Goal: Task Accomplishment & Management: Manage account settings

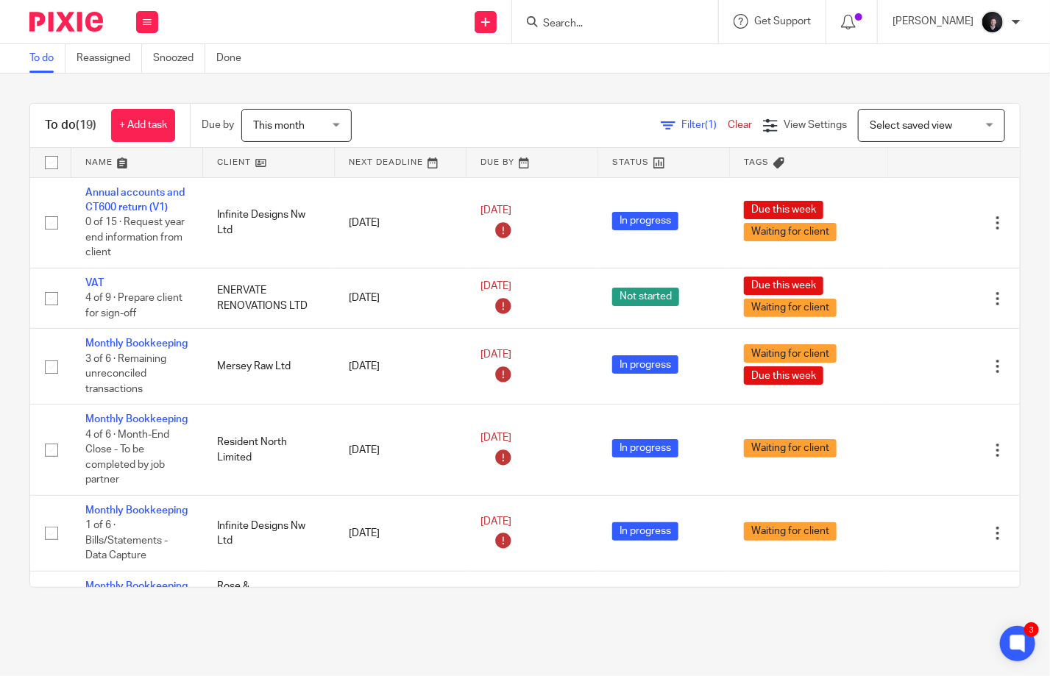
click at [97, 162] on link at bounding box center [136, 162] width 131 height 29
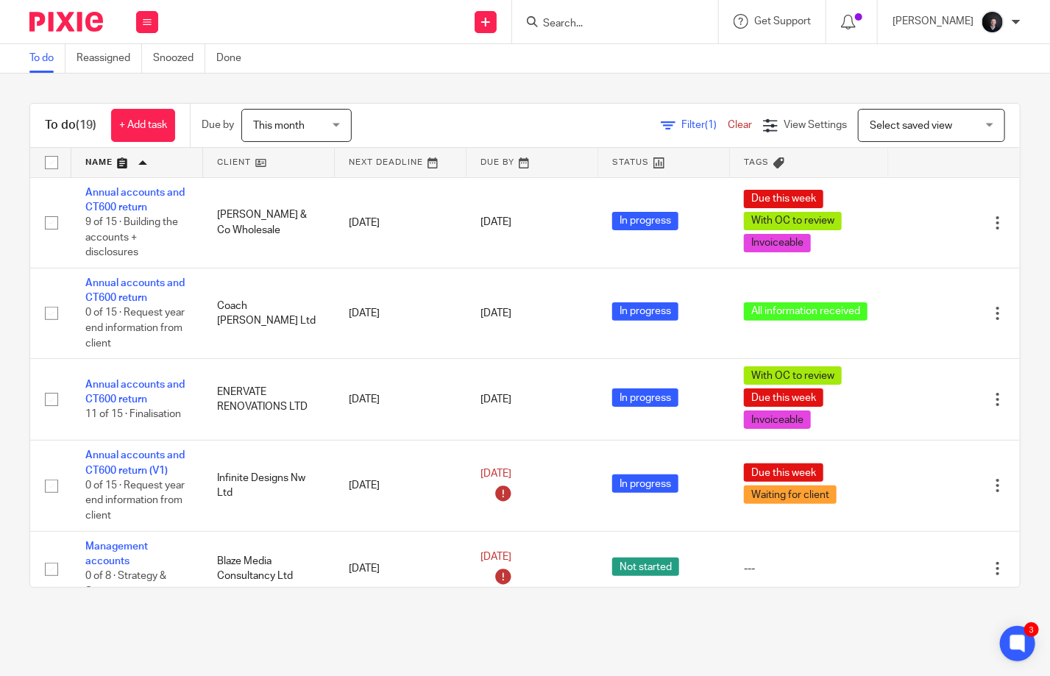
click at [579, 28] on input "Search" at bounding box center [608, 24] width 132 height 13
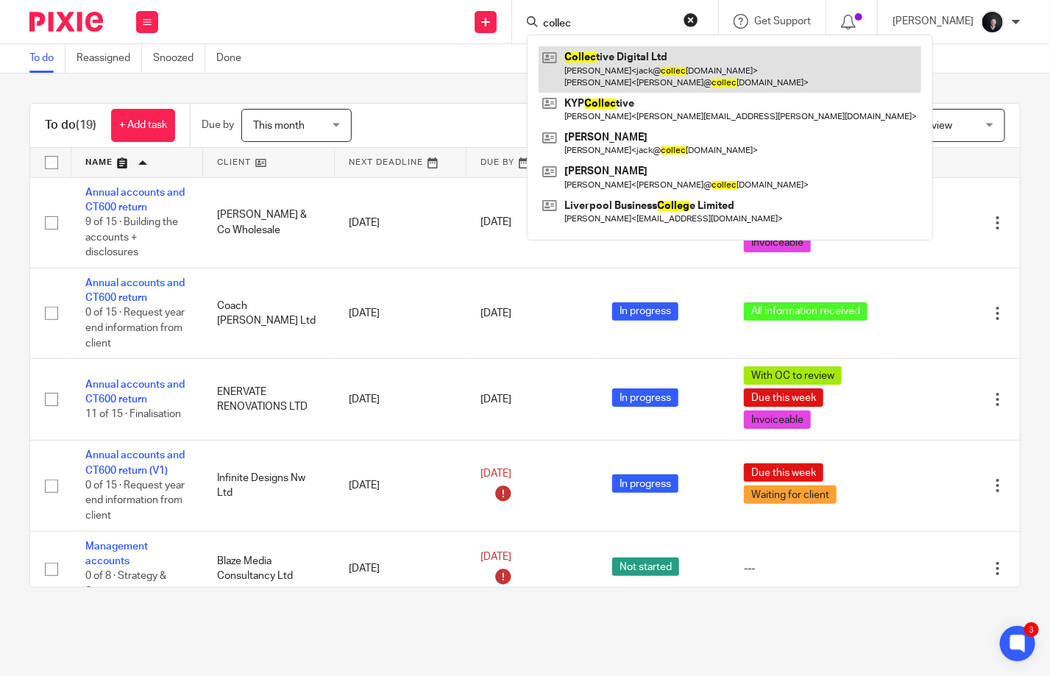
type input "collec"
click at [611, 69] on link at bounding box center [730, 69] width 383 height 46
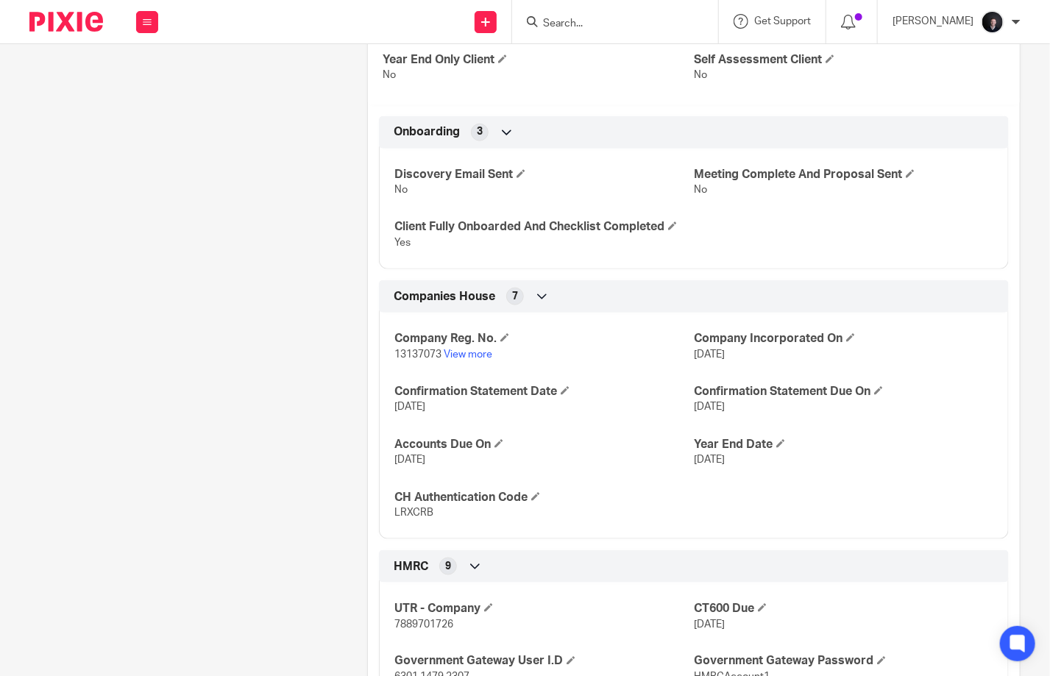
scroll to position [736, 0]
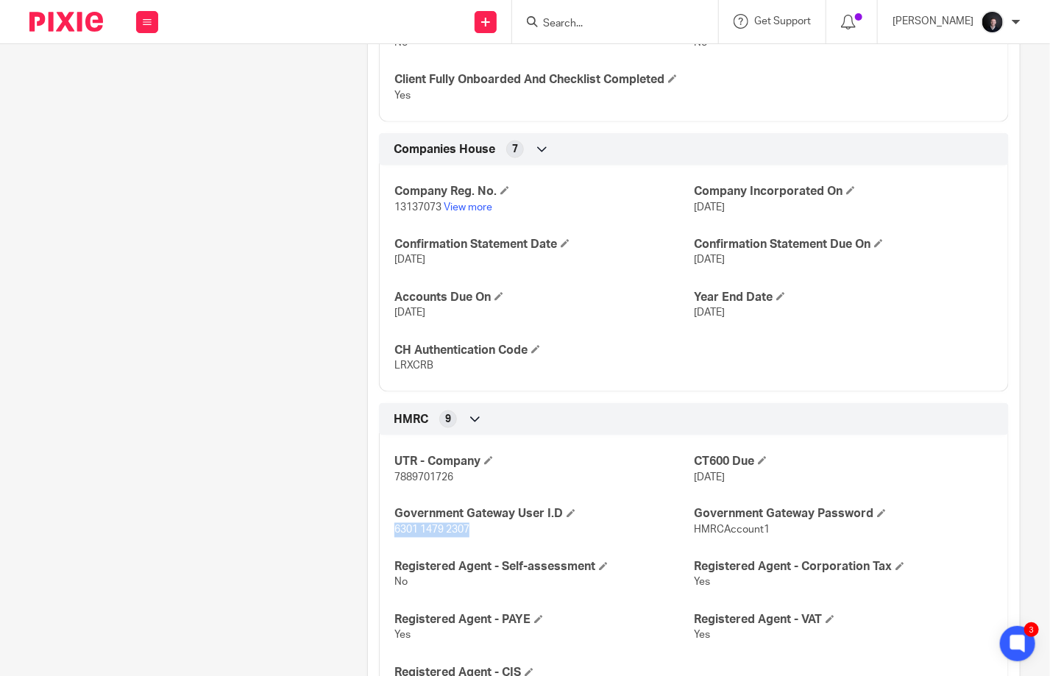
drag, startPoint x: 469, startPoint y: 531, endPoint x: 389, endPoint y: 531, distance: 80.2
click at [389, 531] on div "UTR - Company 7889701726 CT600 Due 31 Jan 2025 Government Gateway User I.D 6301…" at bounding box center [694, 570] width 630 height 291
copy span "6301 1479 2307"
drag, startPoint x: 763, startPoint y: 526, endPoint x: 690, endPoint y: 529, distance: 73.0
click at [694, 529] on p "HMRCAccount1" at bounding box center [844, 530] width 300 height 15
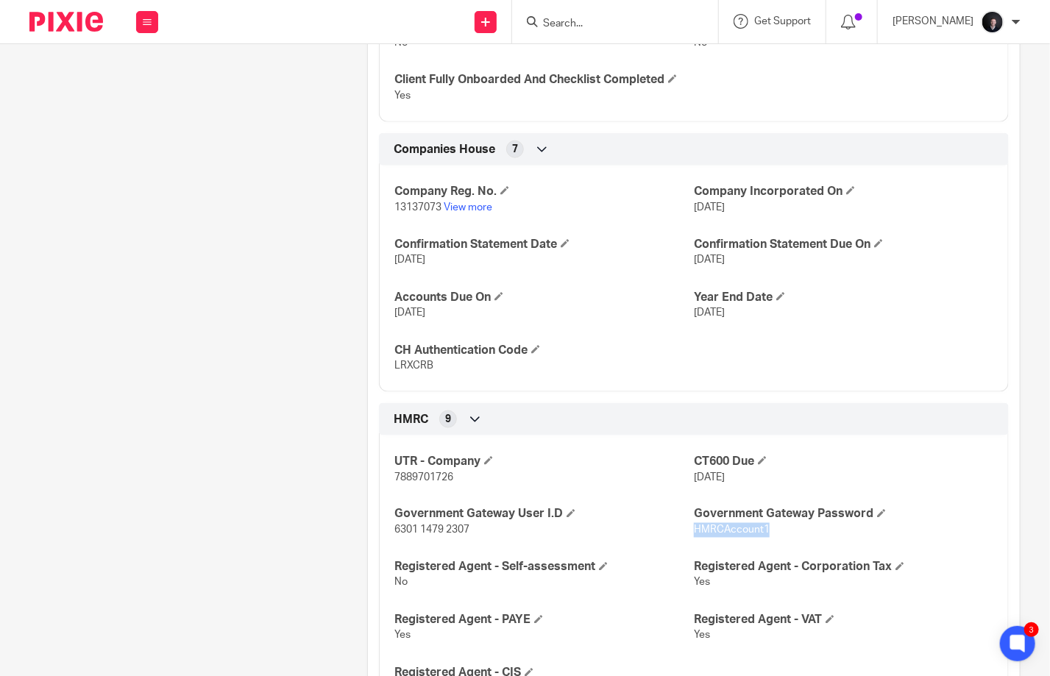
copy span "HMRCAccount1"
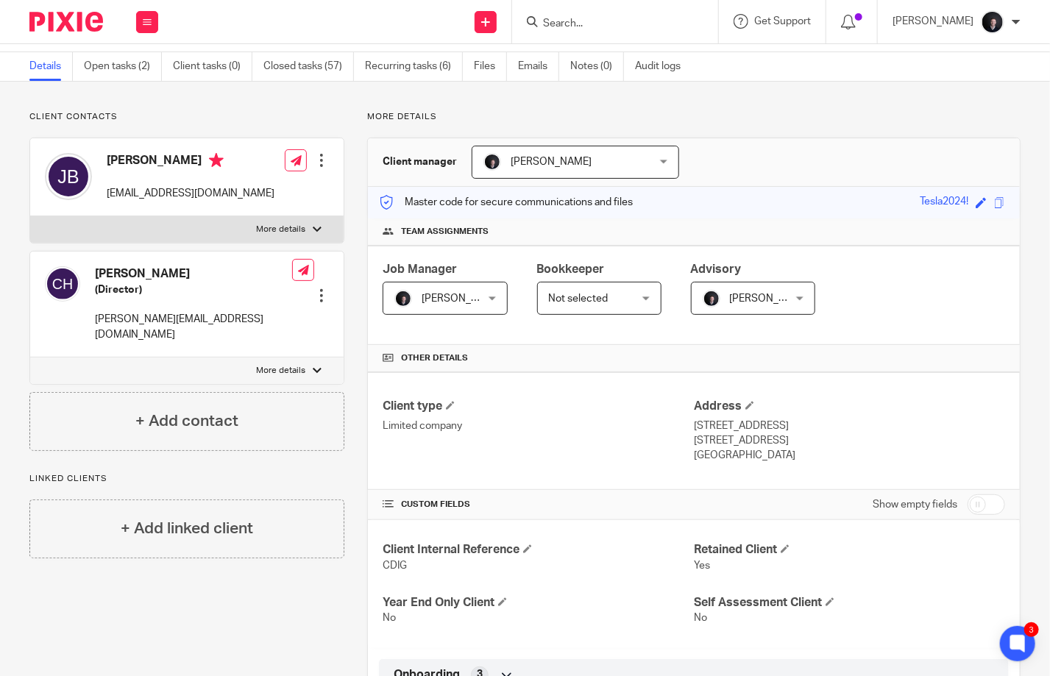
scroll to position [0, 0]
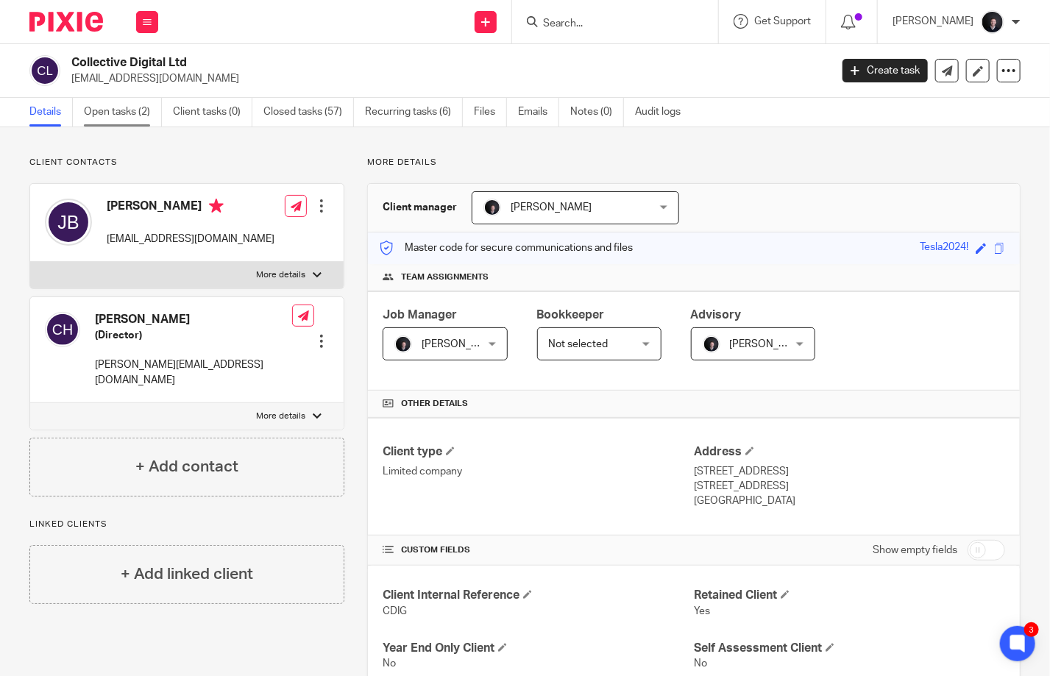
click at [114, 113] on link "Open tasks (2)" at bounding box center [123, 112] width 78 height 29
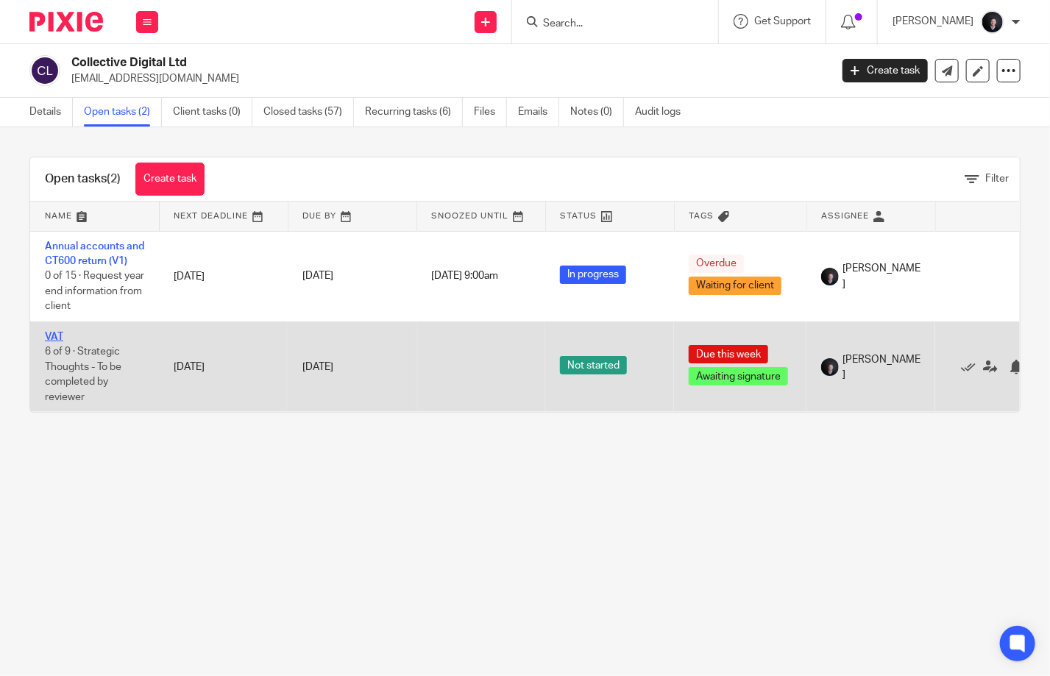
click at [51, 333] on link "VAT" at bounding box center [54, 337] width 18 height 10
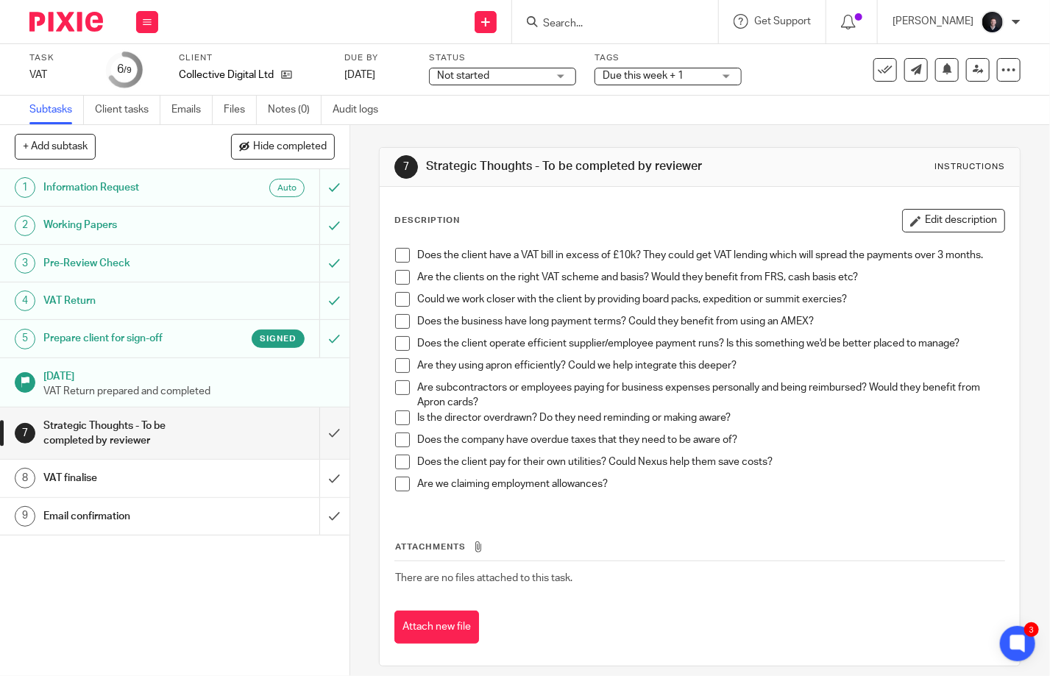
click at [239, 386] on p "VAT Return prepared and completed" at bounding box center [188, 391] width 291 height 15
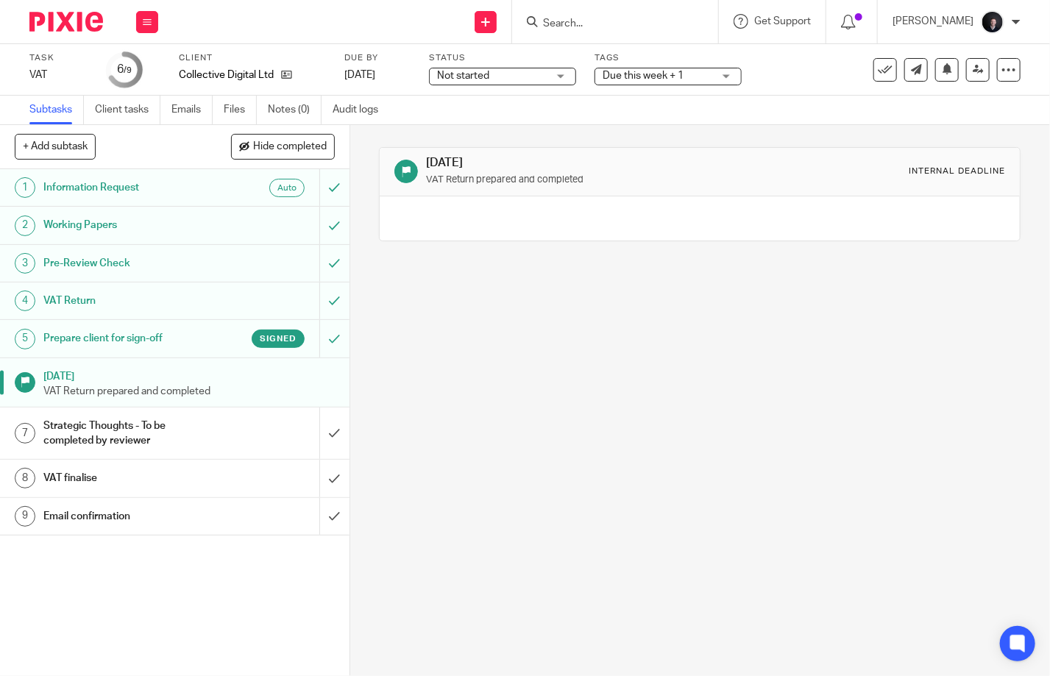
click at [160, 334] on h1 "Prepare client for sign-off" at bounding box center [130, 339] width 174 height 22
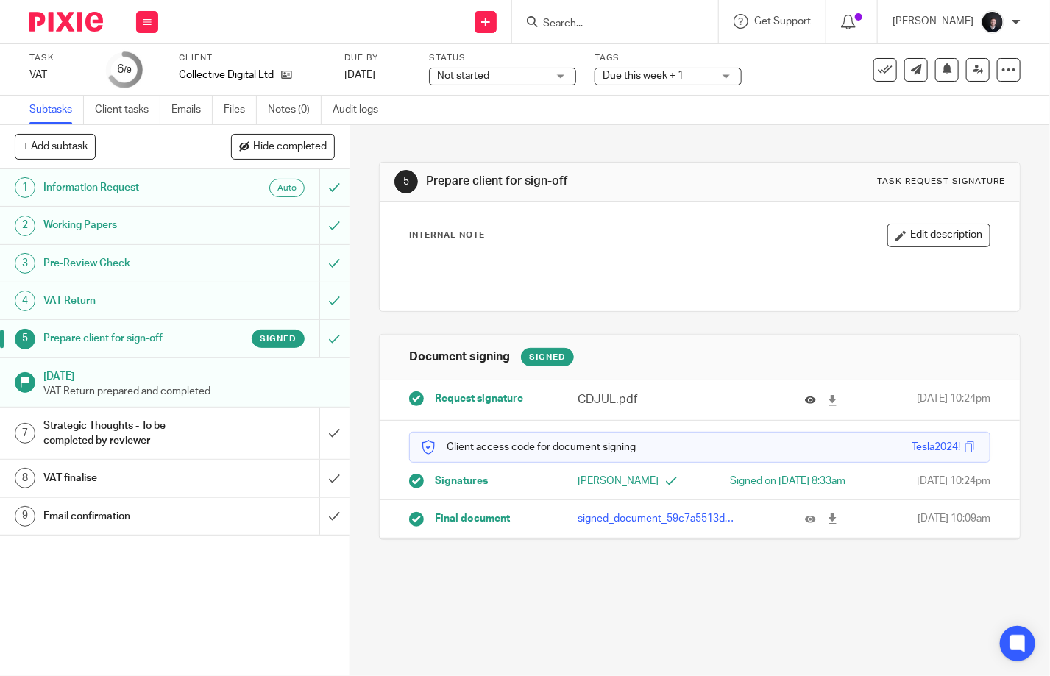
click at [805, 400] on icon at bounding box center [810, 400] width 11 height 11
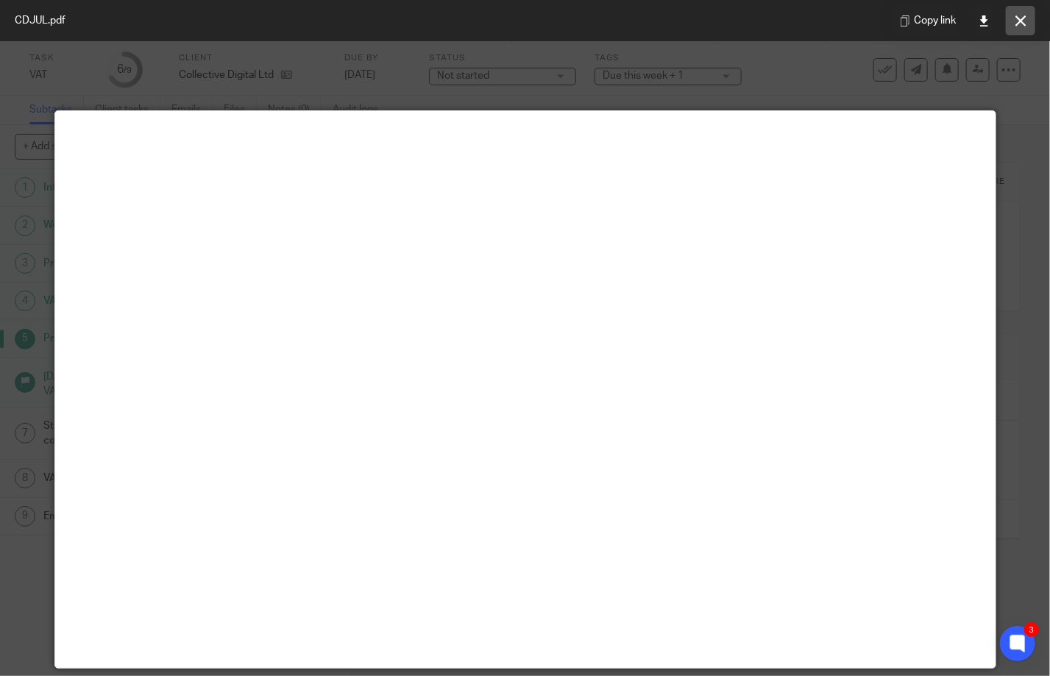
click at [1016, 25] on icon at bounding box center [1021, 20] width 11 height 11
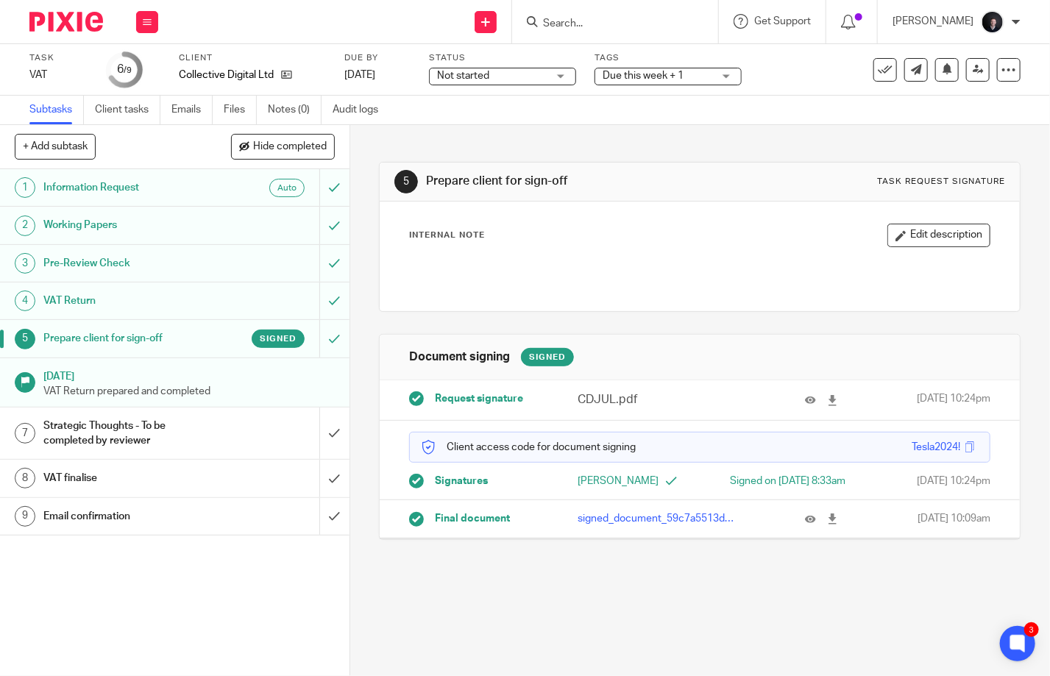
click at [193, 439] on h1 "Strategic Thoughts - To be completed by reviewer" at bounding box center [130, 434] width 174 height 38
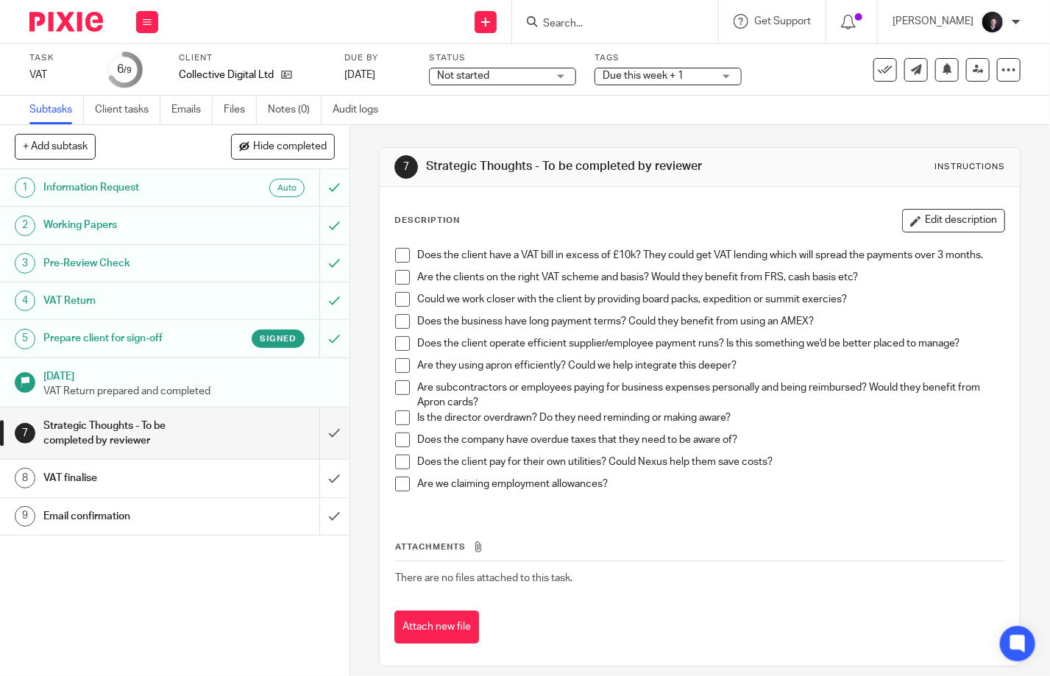
click at [406, 257] on li "Does the client have a VAT bill in excess of £10k? They could get VAT lending w…" at bounding box center [699, 259] width 609 height 22
click at [397, 258] on span at bounding box center [402, 255] width 15 height 15
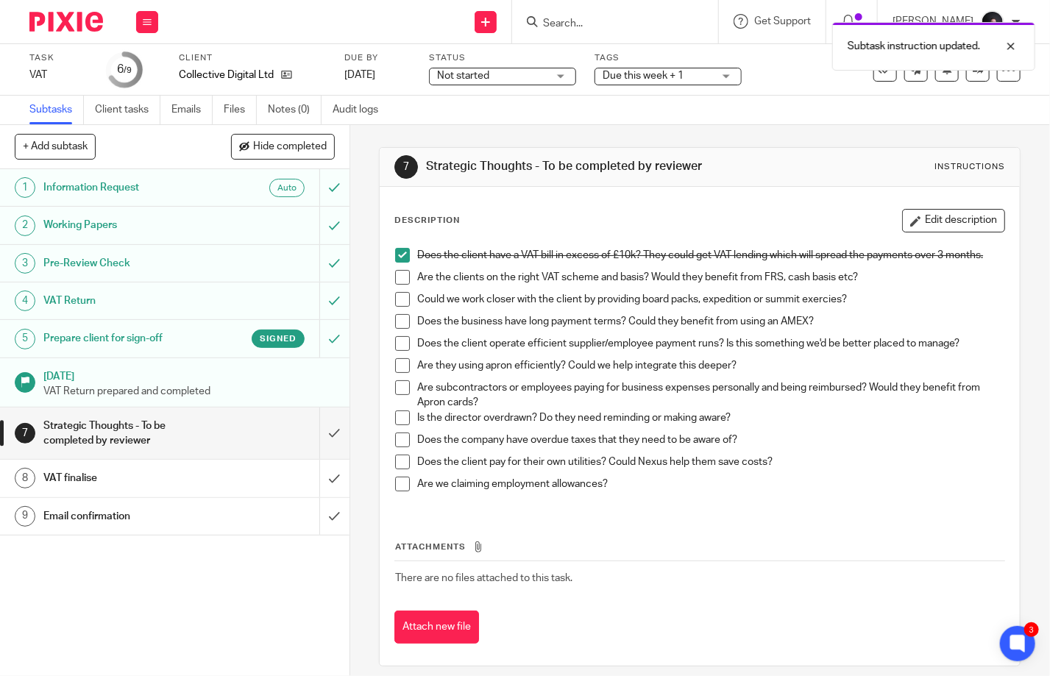
click at [397, 270] on span at bounding box center [402, 277] width 15 height 15
click at [396, 298] on span at bounding box center [402, 299] width 15 height 15
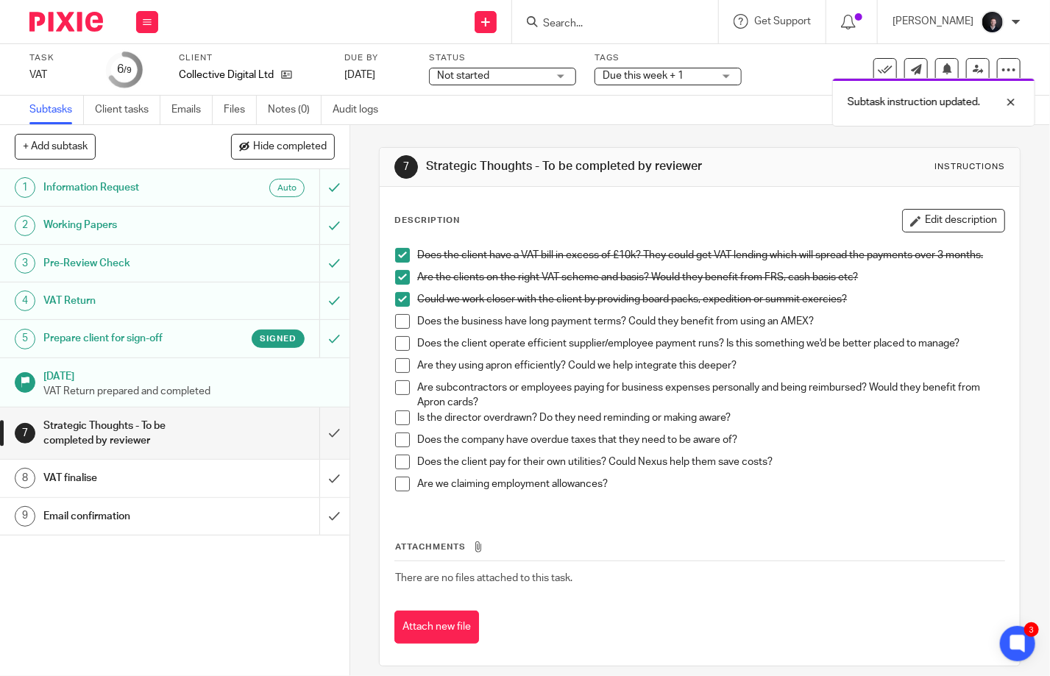
click at [400, 319] on span at bounding box center [402, 321] width 15 height 15
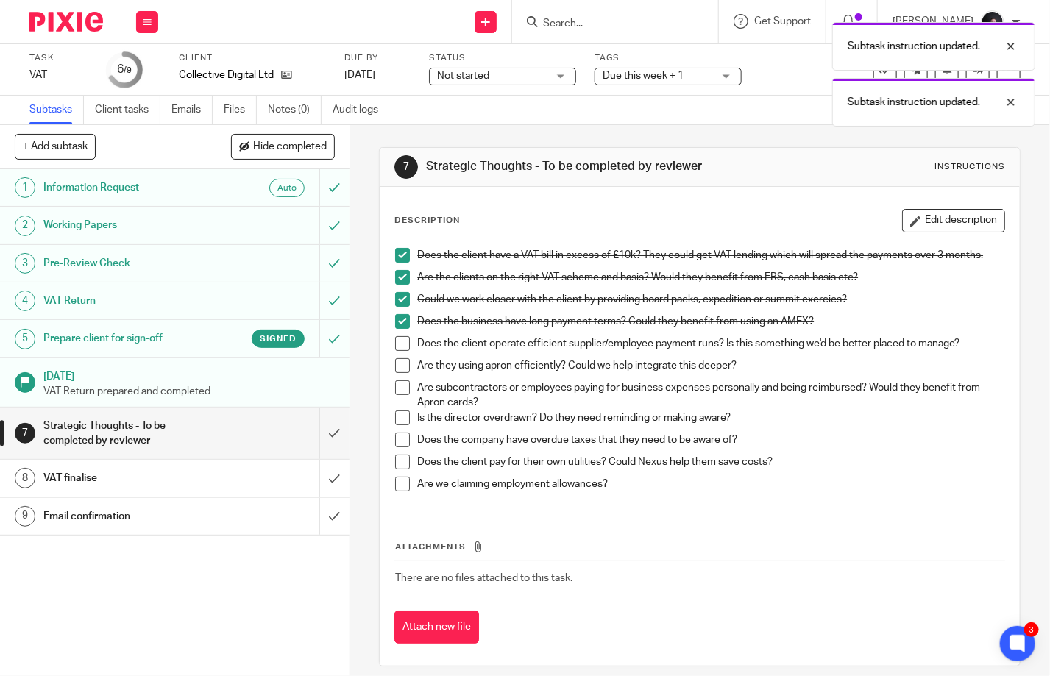
click at [397, 340] on span at bounding box center [402, 343] width 15 height 15
click at [399, 367] on span at bounding box center [402, 365] width 15 height 15
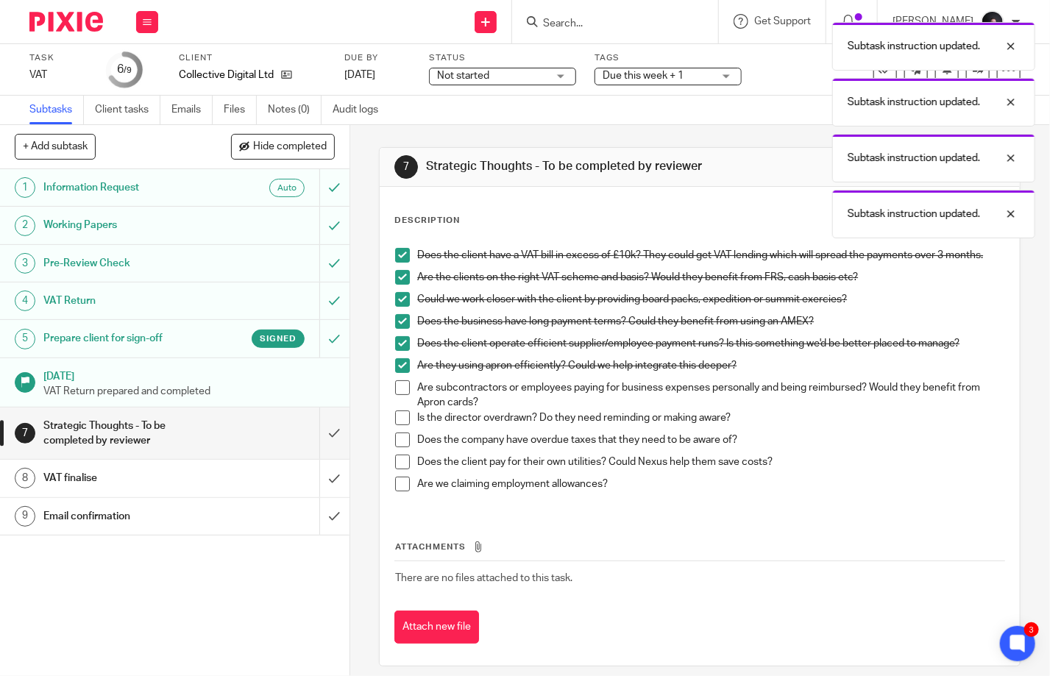
click at [398, 386] on span at bounding box center [402, 388] width 15 height 15
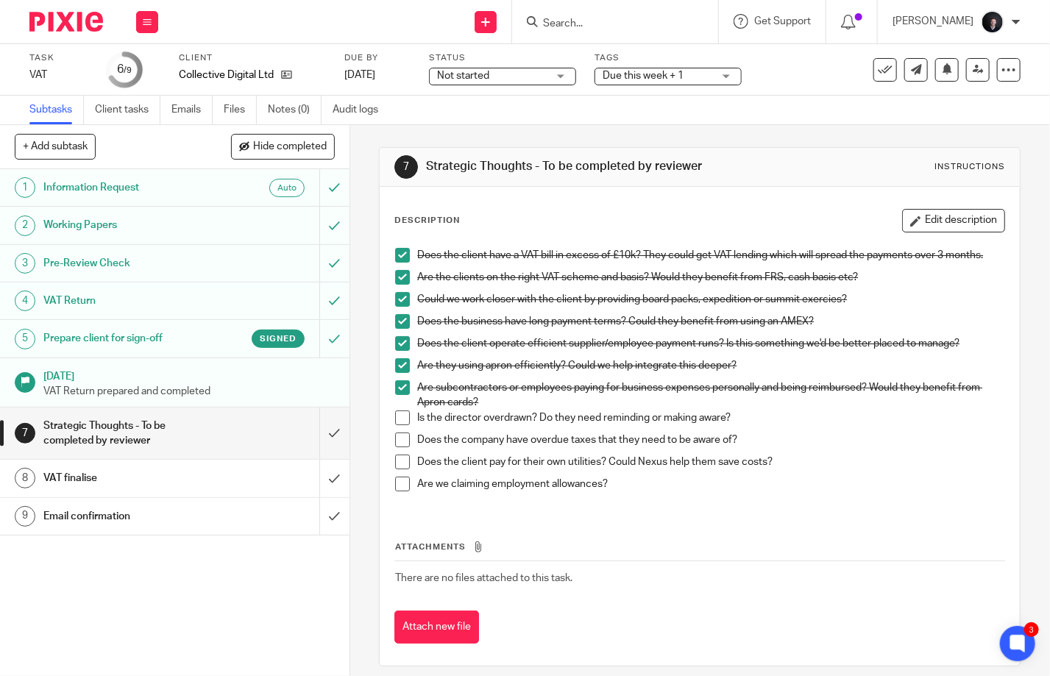
click at [395, 414] on span at bounding box center [402, 418] width 15 height 15
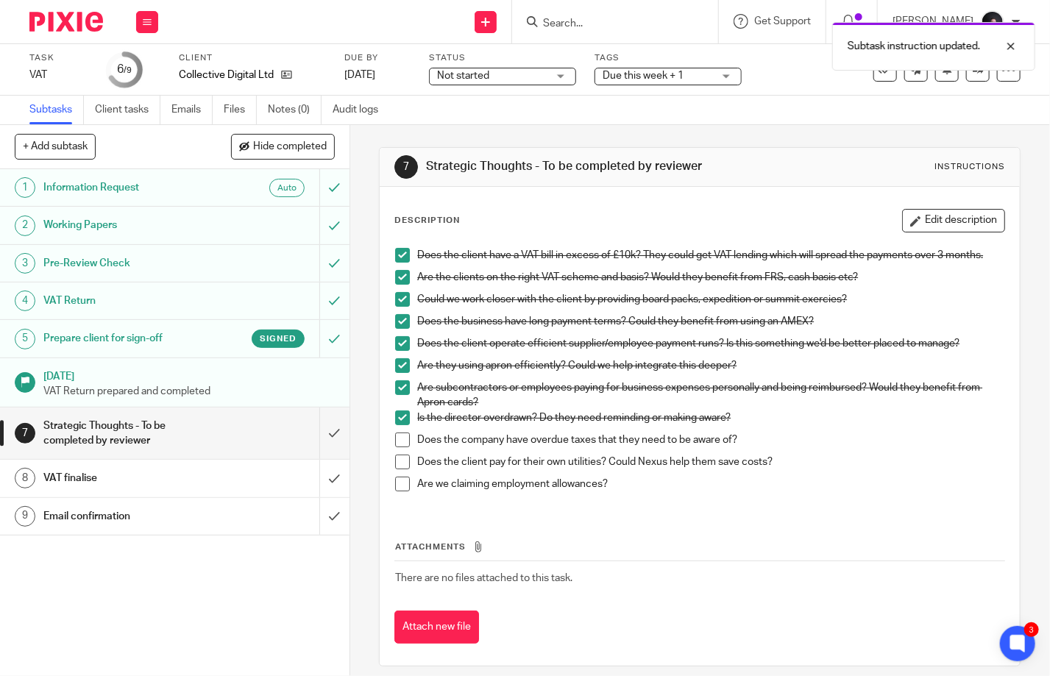
click at [395, 443] on span at bounding box center [402, 440] width 15 height 15
click at [395, 464] on span at bounding box center [402, 462] width 15 height 15
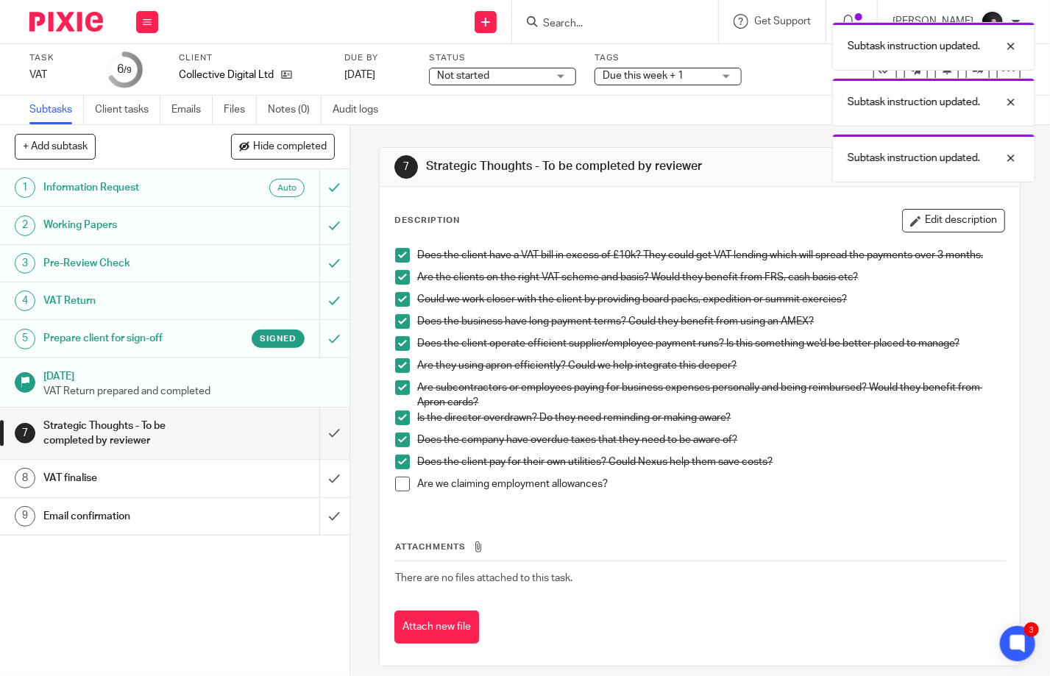
click at [395, 487] on span at bounding box center [402, 484] width 15 height 15
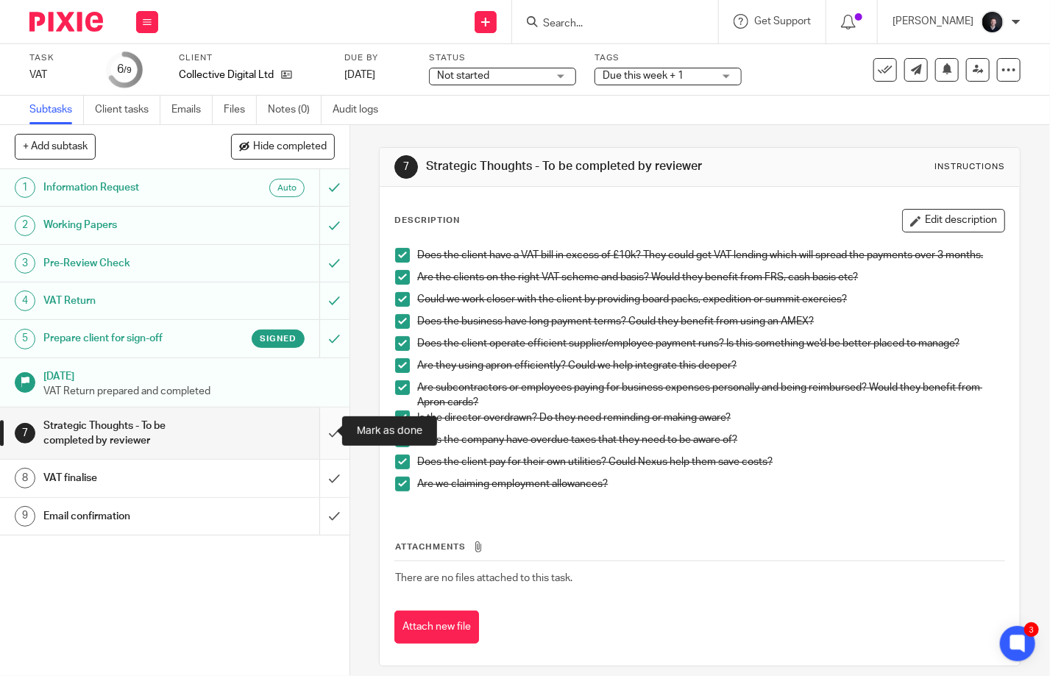
click at [319, 437] on input "submit" at bounding box center [175, 434] width 350 height 52
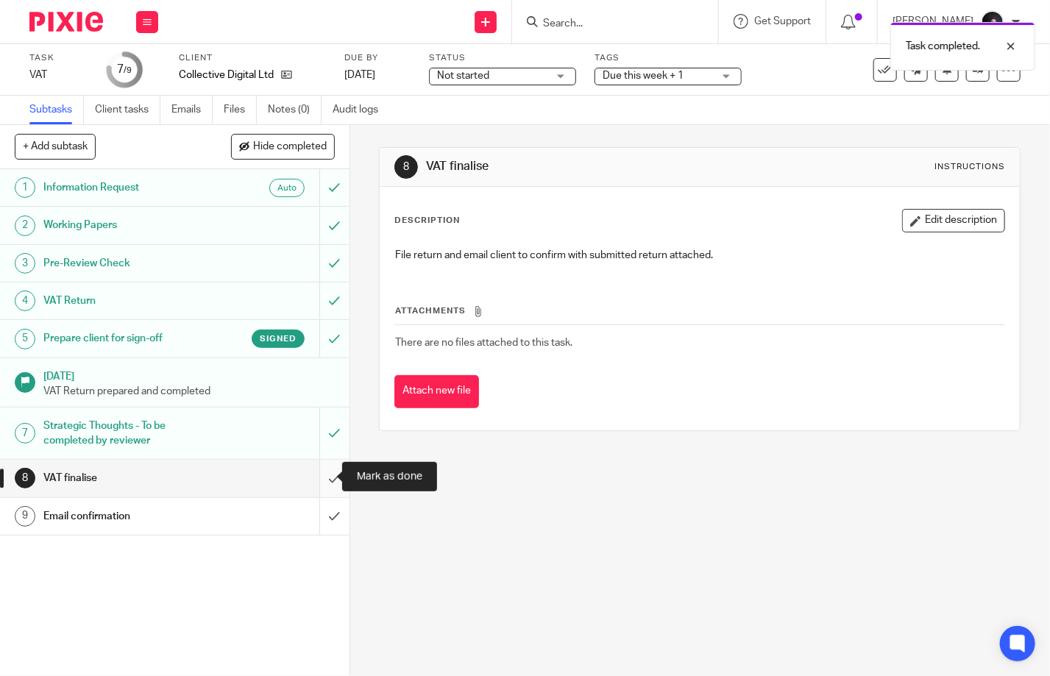
click at [319, 481] on input "submit" at bounding box center [175, 478] width 350 height 37
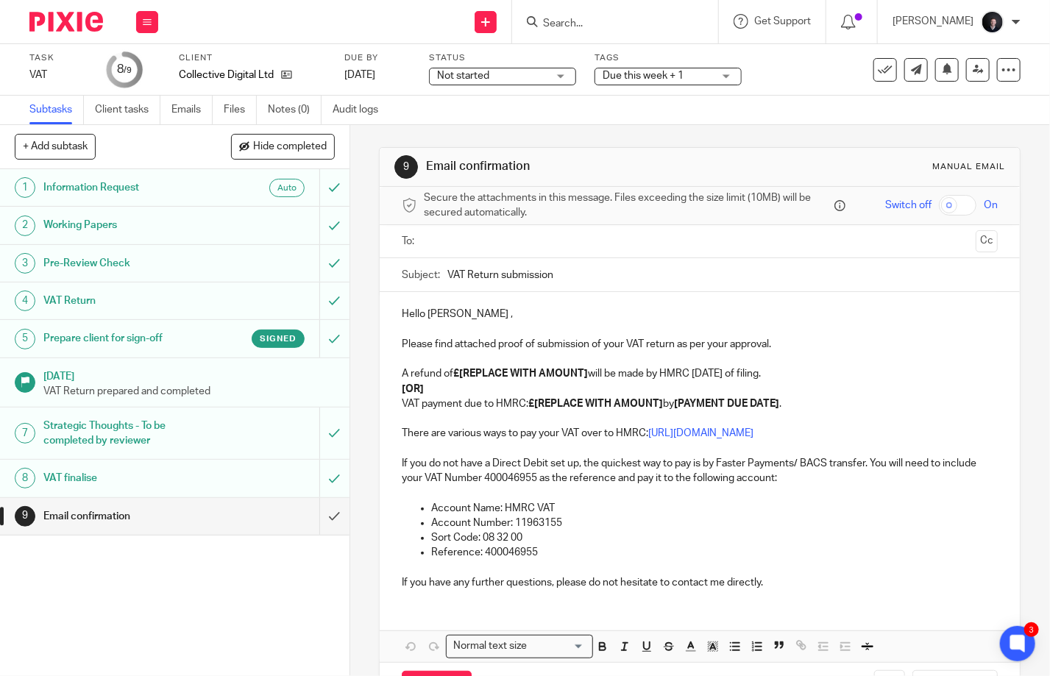
click at [449, 246] on input "text" at bounding box center [699, 241] width 541 height 17
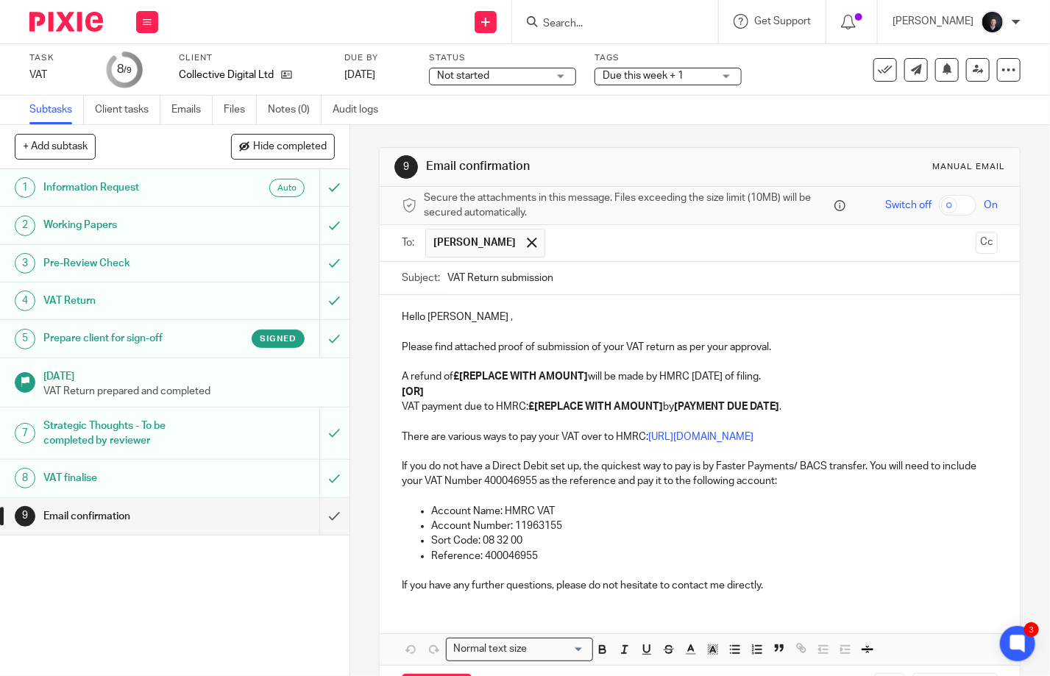
click at [453, 312] on p "Hello John ," at bounding box center [700, 317] width 596 height 15
drag, startPoint x: 455, startPoint y: 317, endPoint x: 428, endPoint y: 317, distance: 27.2
click at [428, 317] on p "Hello John ," at bounding box center [700, 317] width 596 height 15
click at [324, 521] on input "submit" at bounding box center [175, 516] width 350 height 37
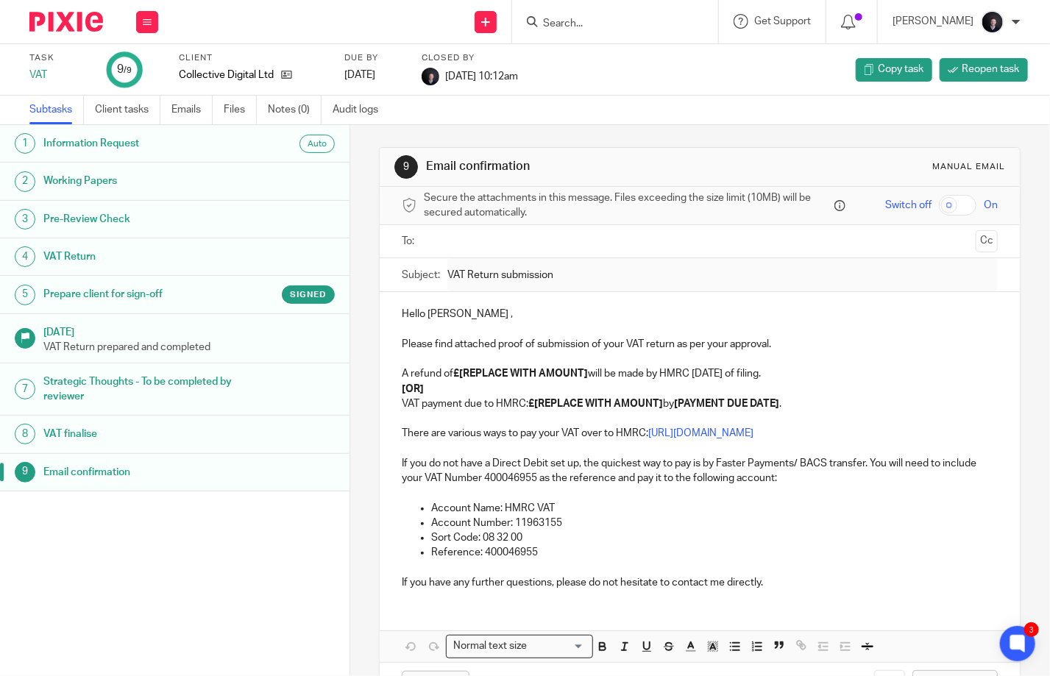
click at [60, 21] on img at bounding box center [66, 22] width 74 height 20
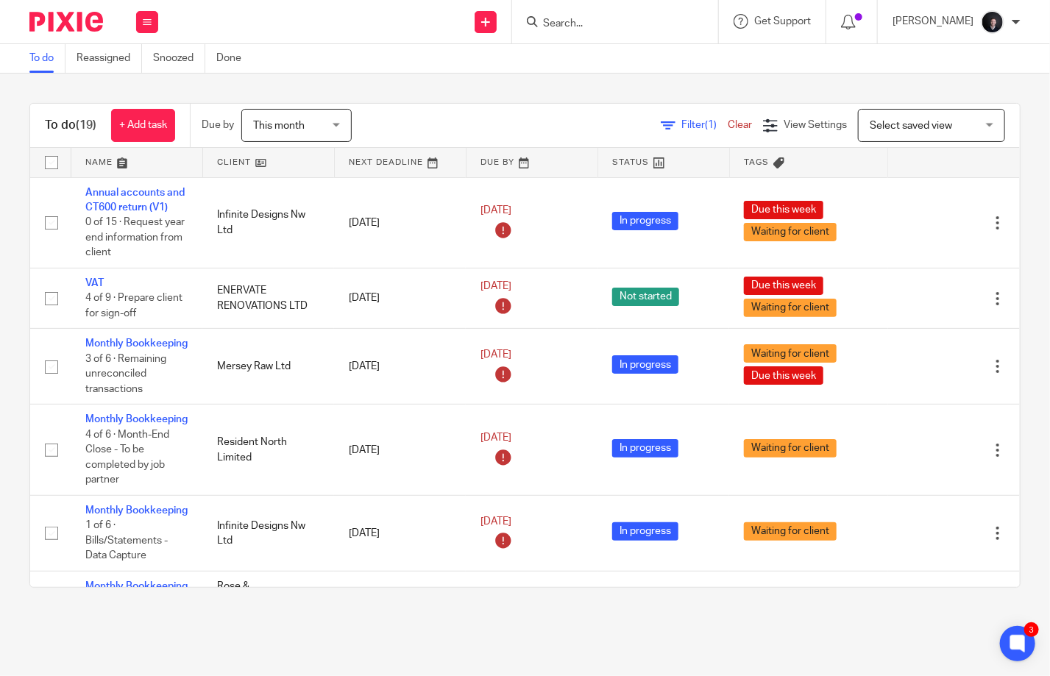
click at [107, 168] on link at bounding box center [136, 162] width 131 height 29
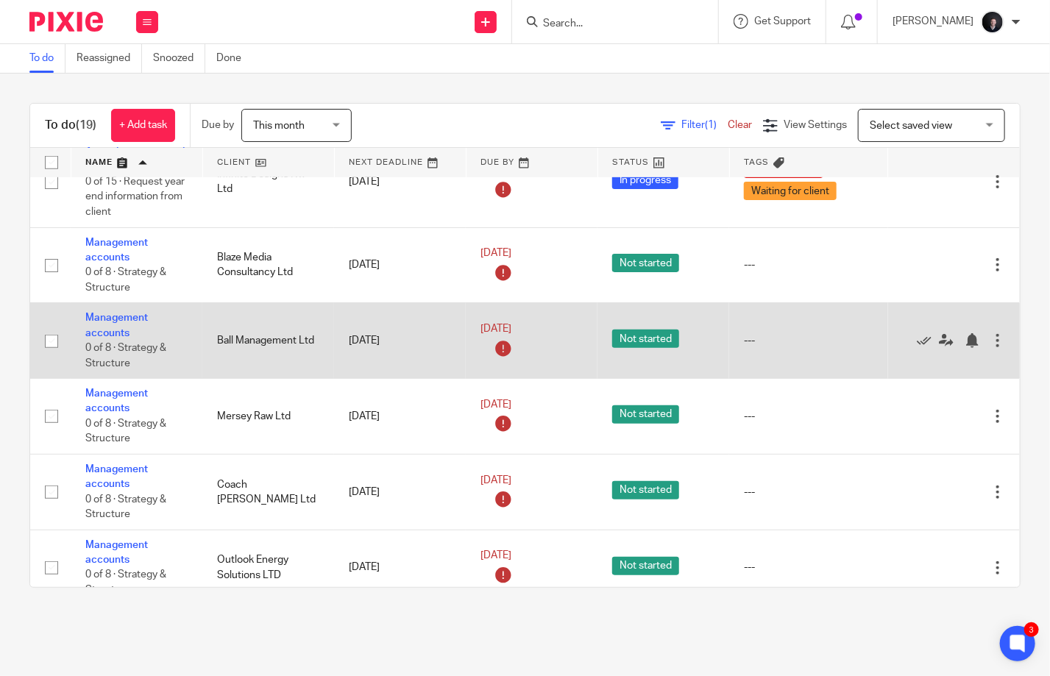
scroll to position [294, 0]
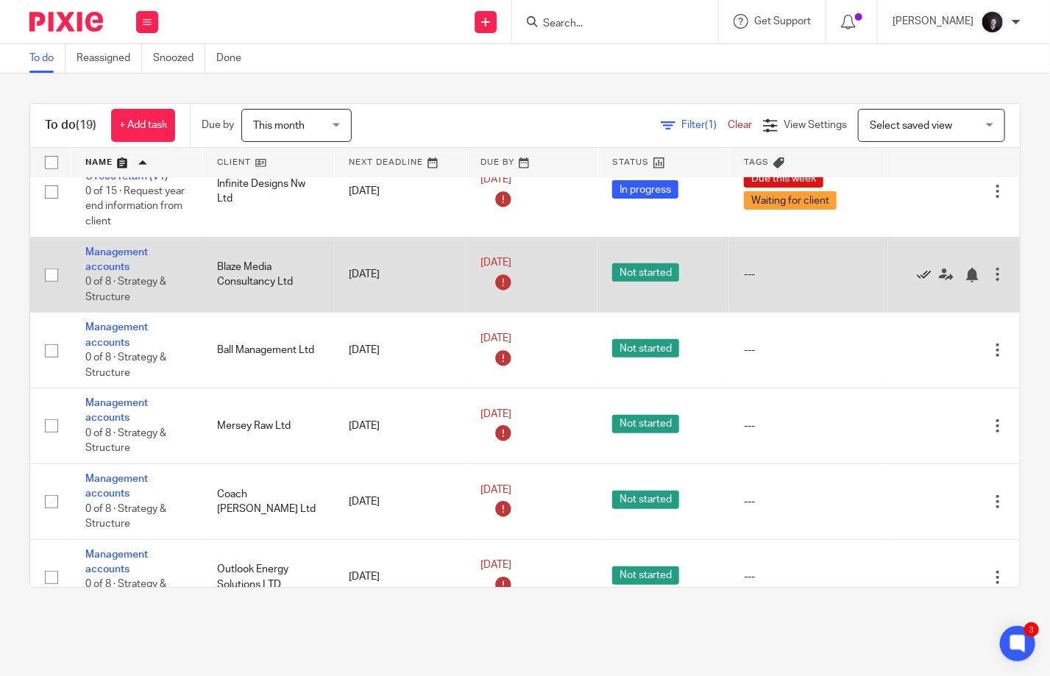
click at [917, 278] on icon at bounding box center [924, 275] width 15 height 15
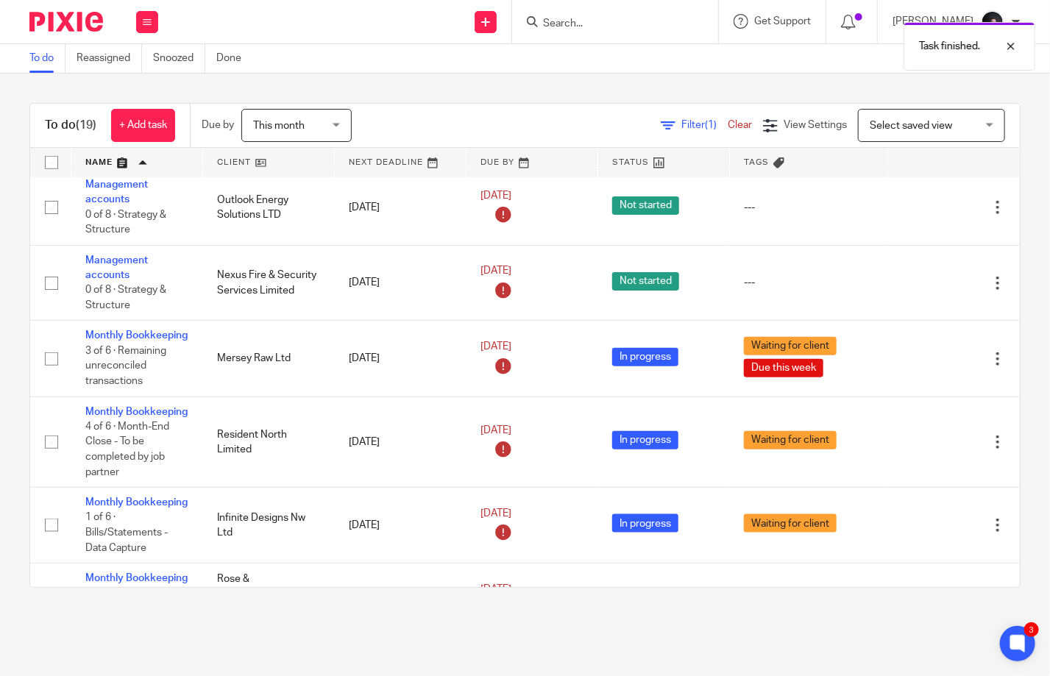
scroll to position [1010, 0]
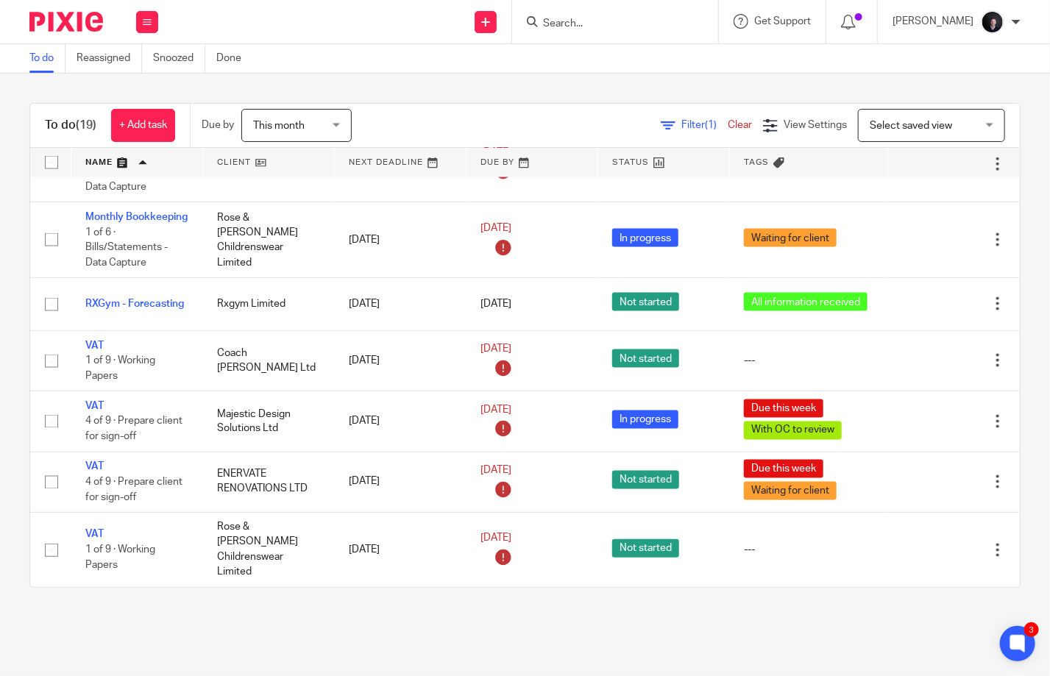
click at [66, 13] on img at bounding box center [66, 22] width 74 height 20
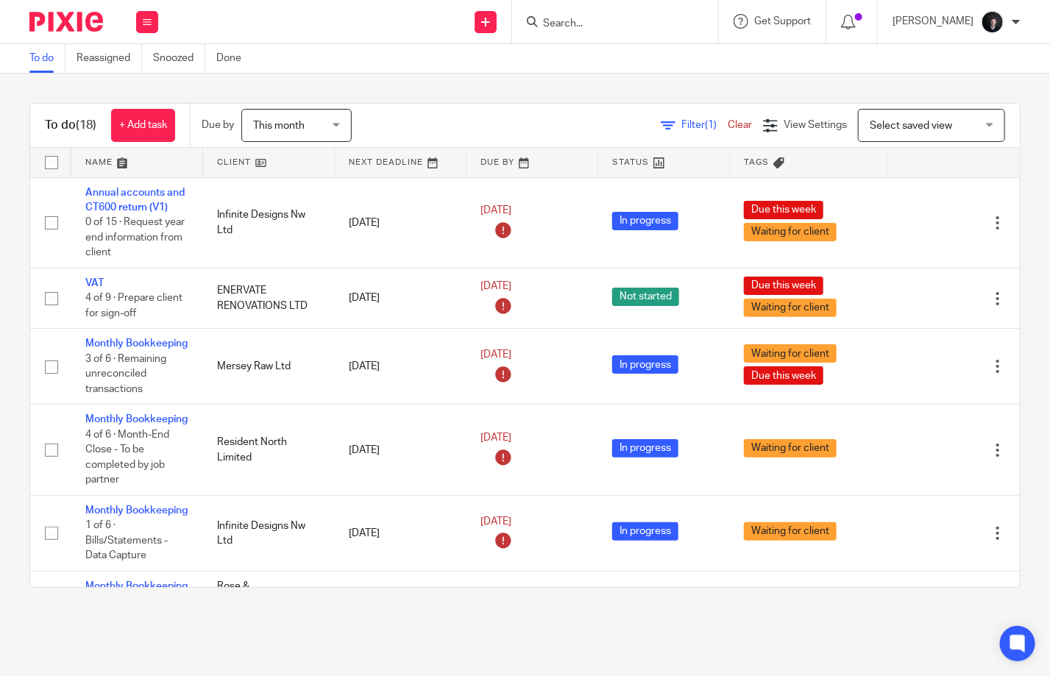
click at [587, 26] on input "Search" at bounding box center [608, 24] width 132 height 13
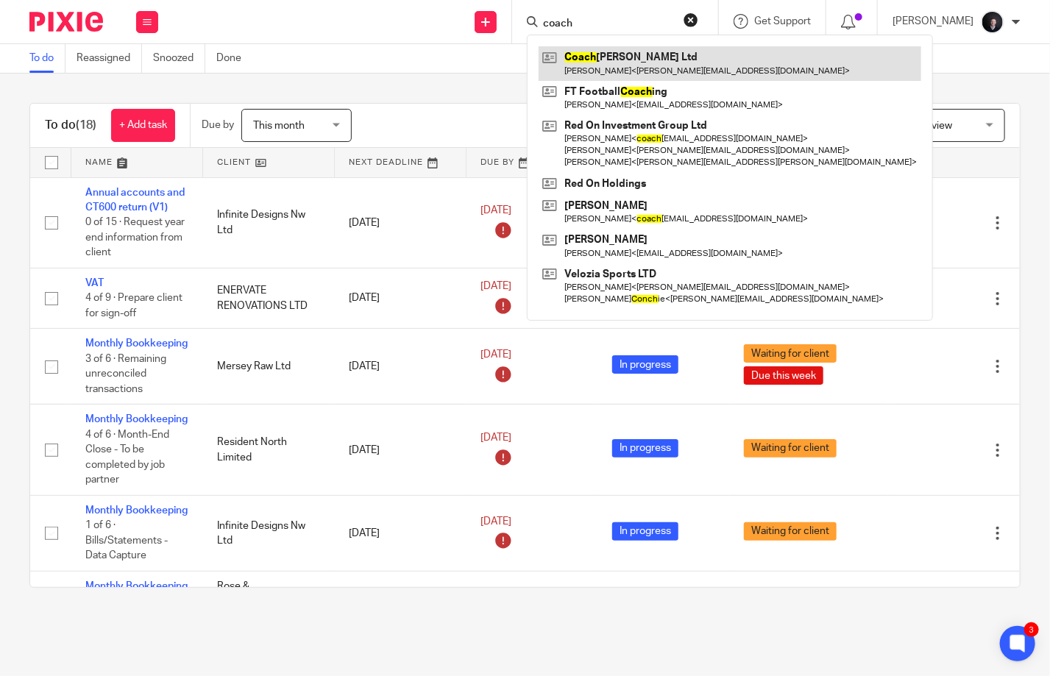
type input "coach"
click at [643, 56] on link at bounding box center [730, 63] width 383 height 34
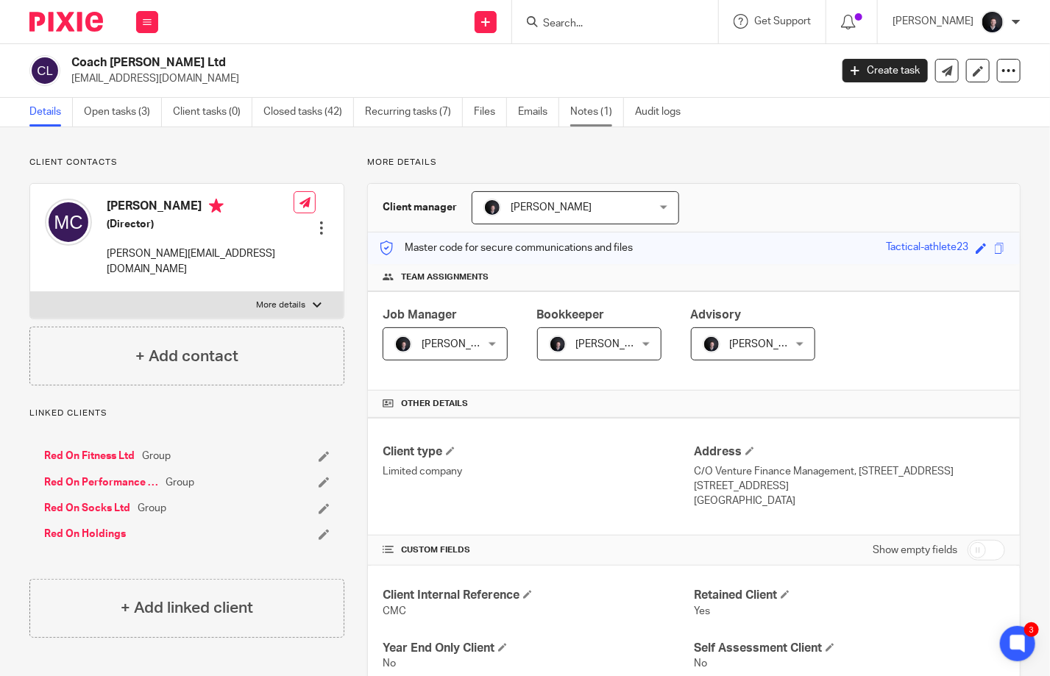
click at [599, 115] on link "Notes (1)" at bounding box center [597, 112] width 54 height 29
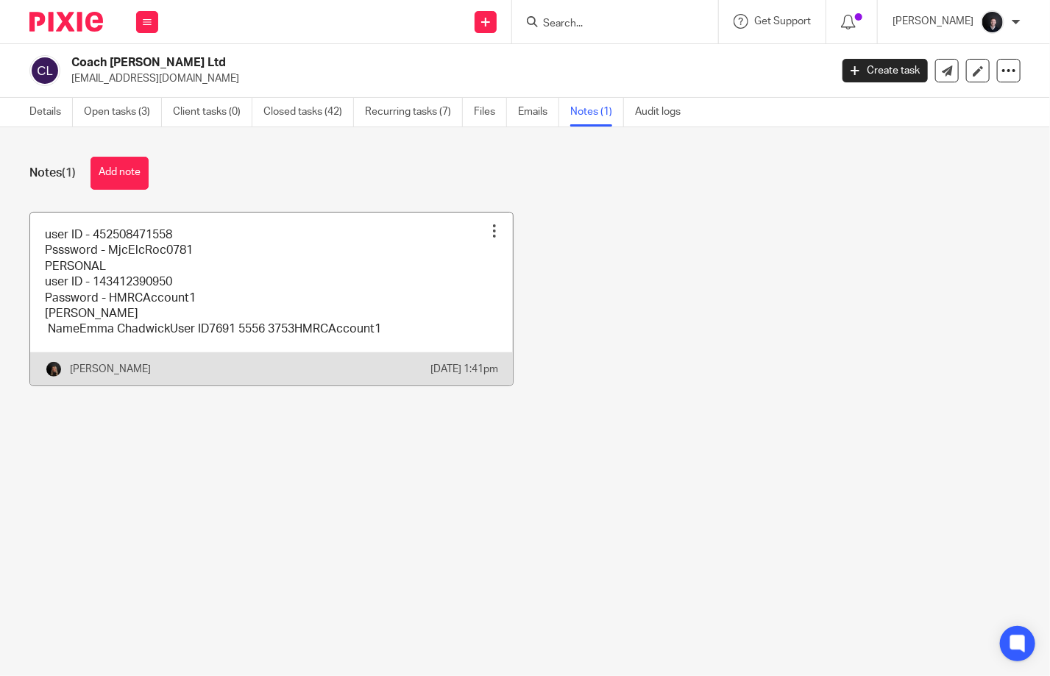
click at [487, 234] on div at bounding box center [494, 231] width 15 height 15
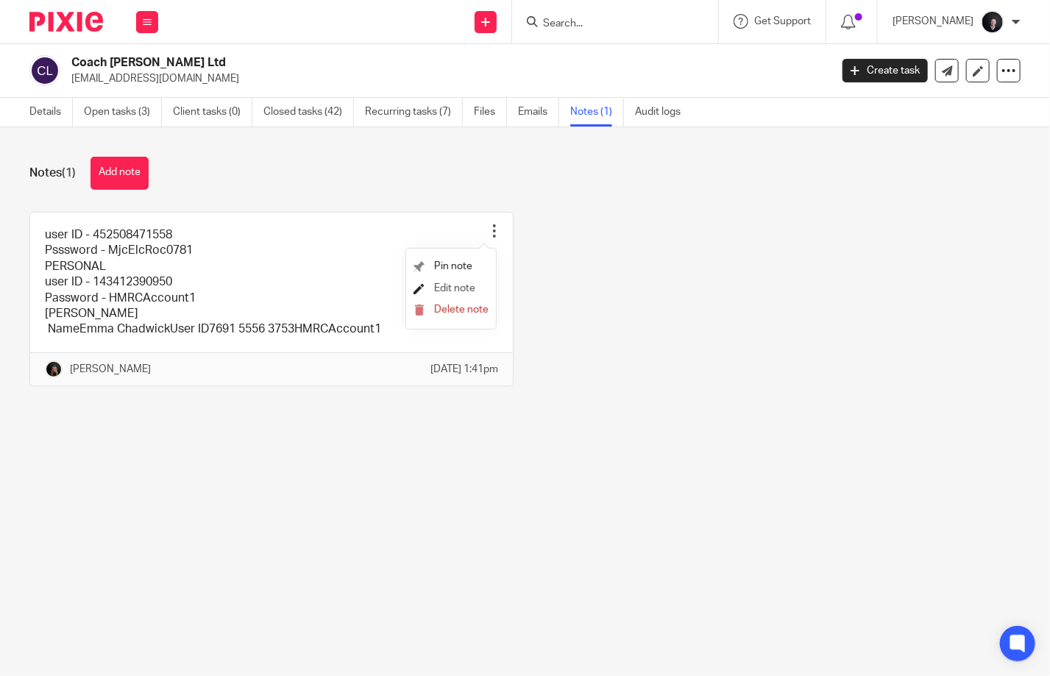
click at [455, 289] on span "Edit note" at bounding box center [454, 288] width 41 height 10
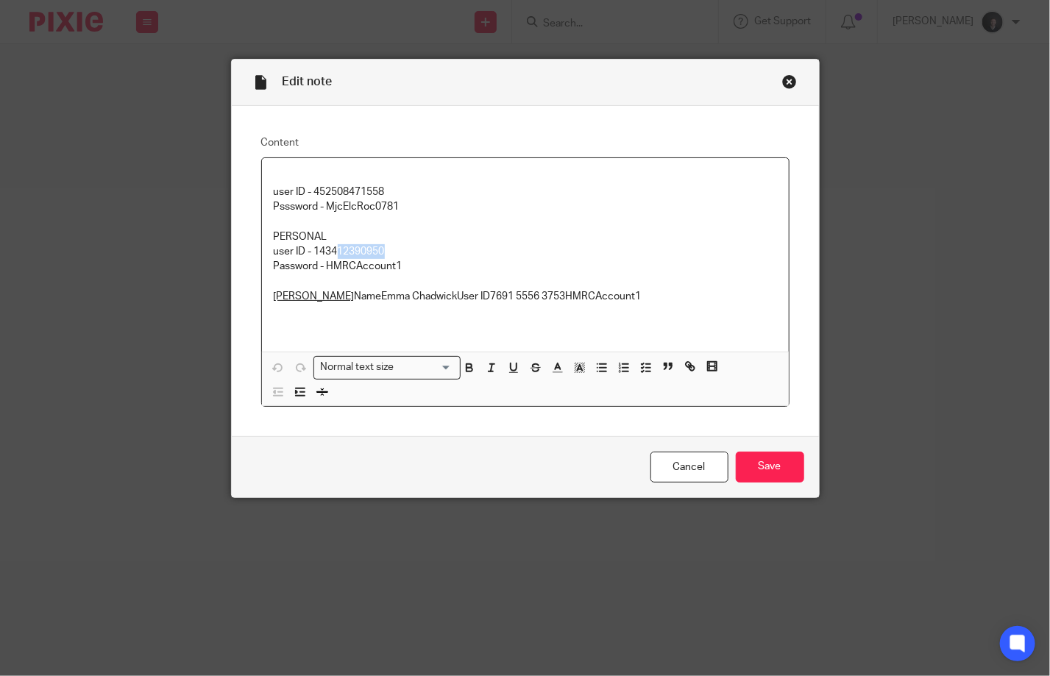
drag, startPoint x: 389, startPoint y: 253, endPoint x: 334, endPoint y: 252, distance: 54.5
click at [334, 252] on p "PERSONAL user ID - 143412390950 Password - HMRCAccount1 [PERSON_NAME] ID7691 55…" at bounding box center [525, 260] width 503 height 90
drag, startPoint x: 386, startPoint y: 192, endPoint x: 308, endPoint y: 189, distance: 78.8
click at [308, 189] on p "user ID - 452508471558" at bounding box center [525, 185] width 503 height 30
copy p "452508471558"
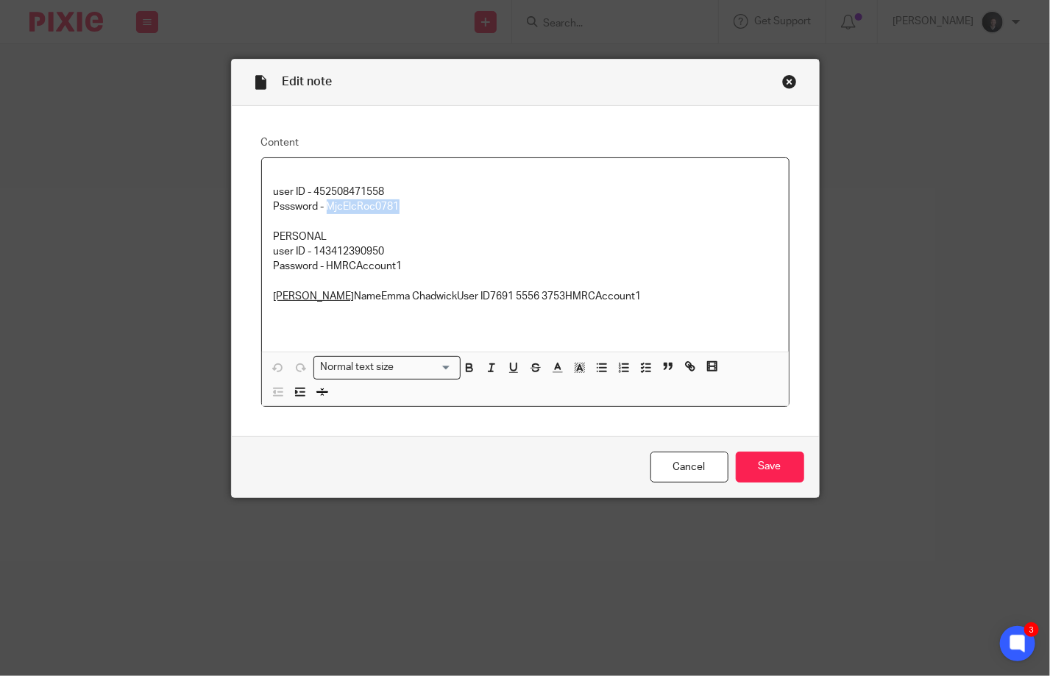
drag, startPoint x: 403, startPoint y: 202, endPoint x: 321, endPoint y: 207, distance: 82.6
click at [321, 207] on p "Psssword - MjcElcRoc0781" at bounding box center [525, 206] width 503 height 15
copy p "MjcElcRoc0781"
